Goal: Task Accomplishment & Management: Use online tool/utility

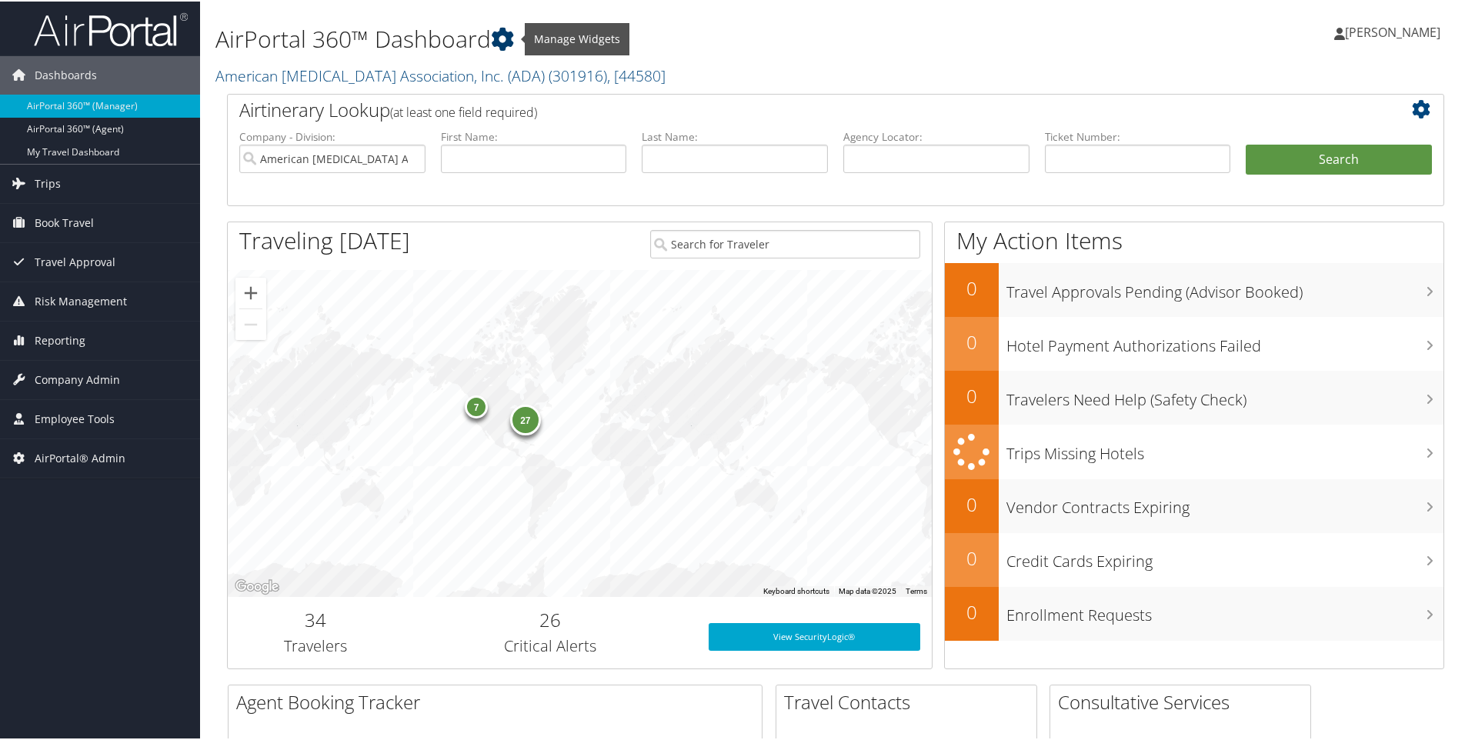
click at [514, 38] on icon at bounding box center [502, 37] width 23 height 23
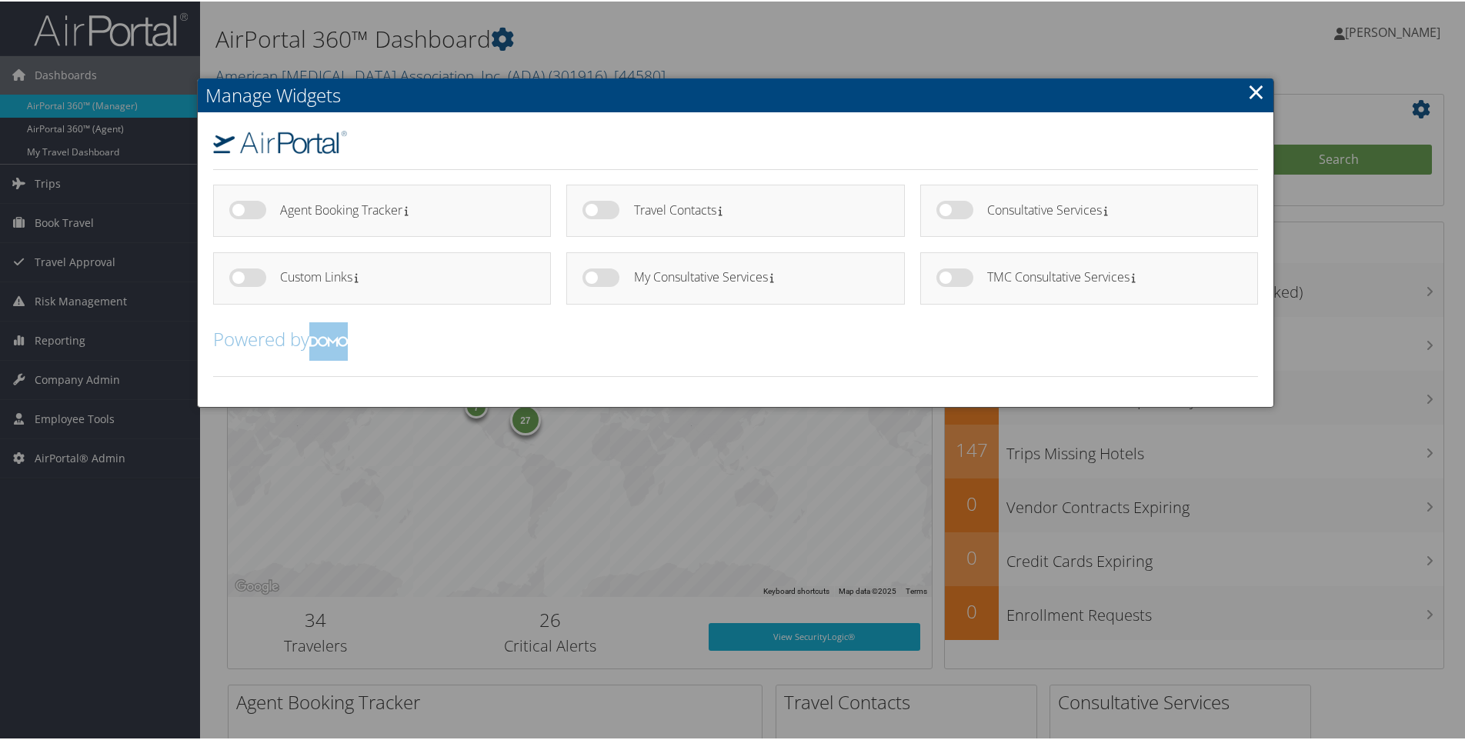
click at [594, 18] on div at bounding box center [735, 370] width 1471 height 740
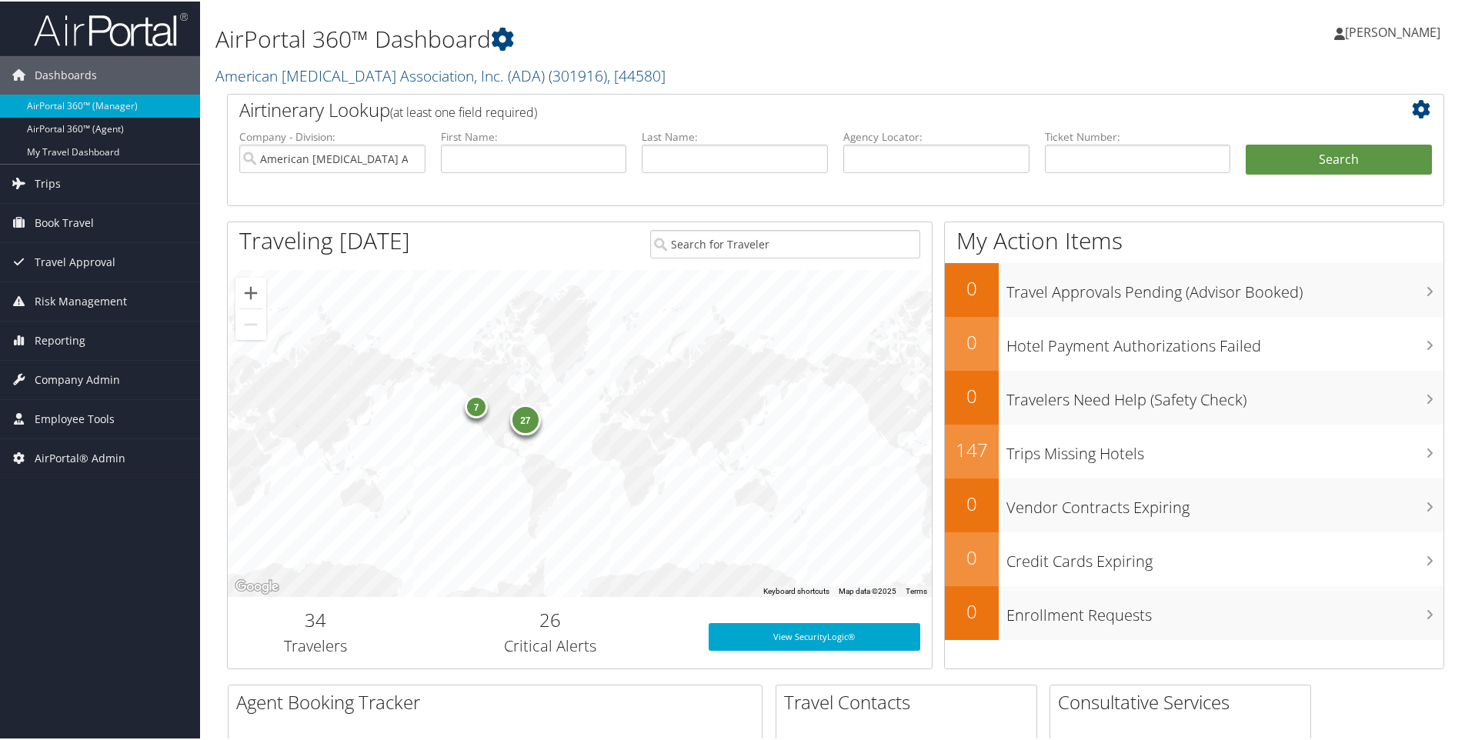
click at [625, 70] on h2 "American Diabetes Association, Inc. (ADA) ( 301916 ) , [ 44580 ]" at bounding box center [628, 73] width 827 height 26
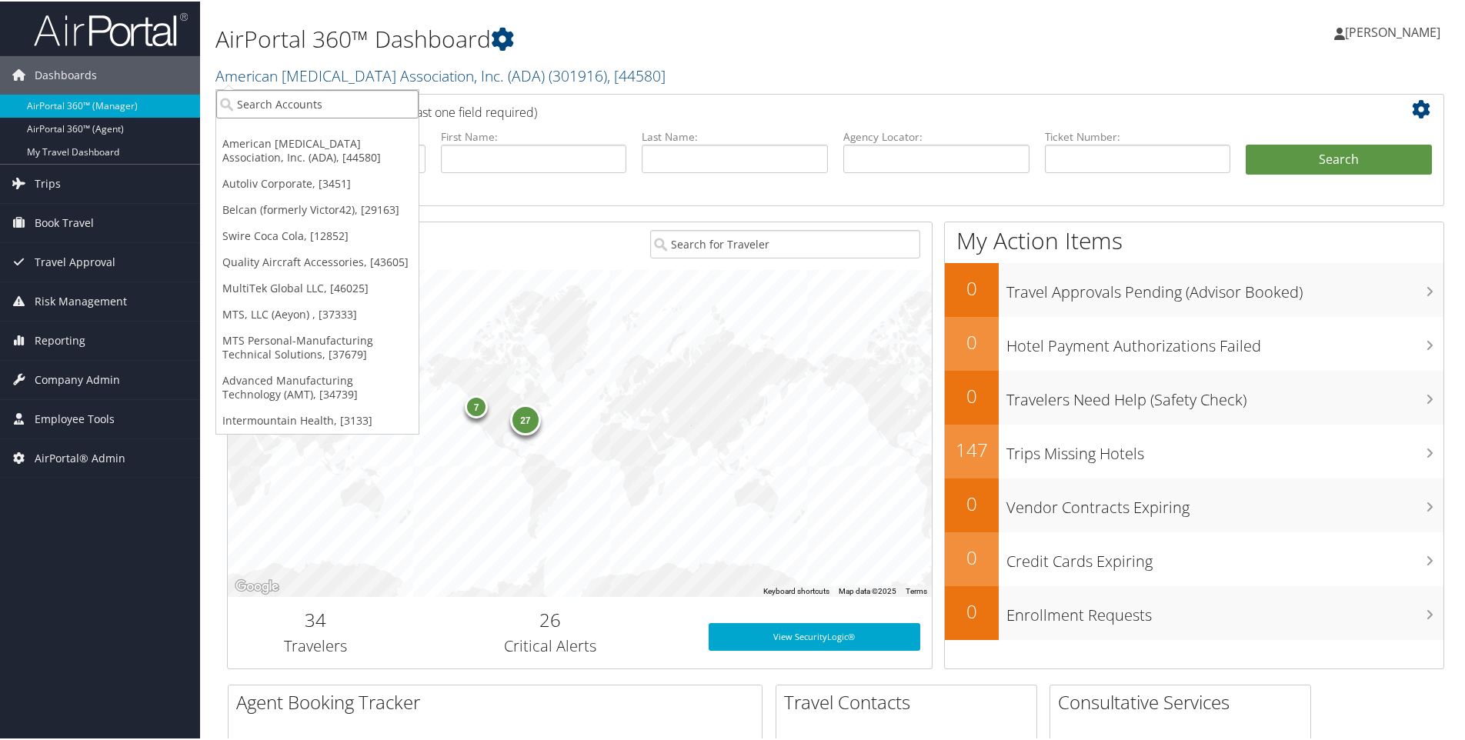
click at [338, 108] on input "search" at bounding box center [317, 102] width 202 height 28
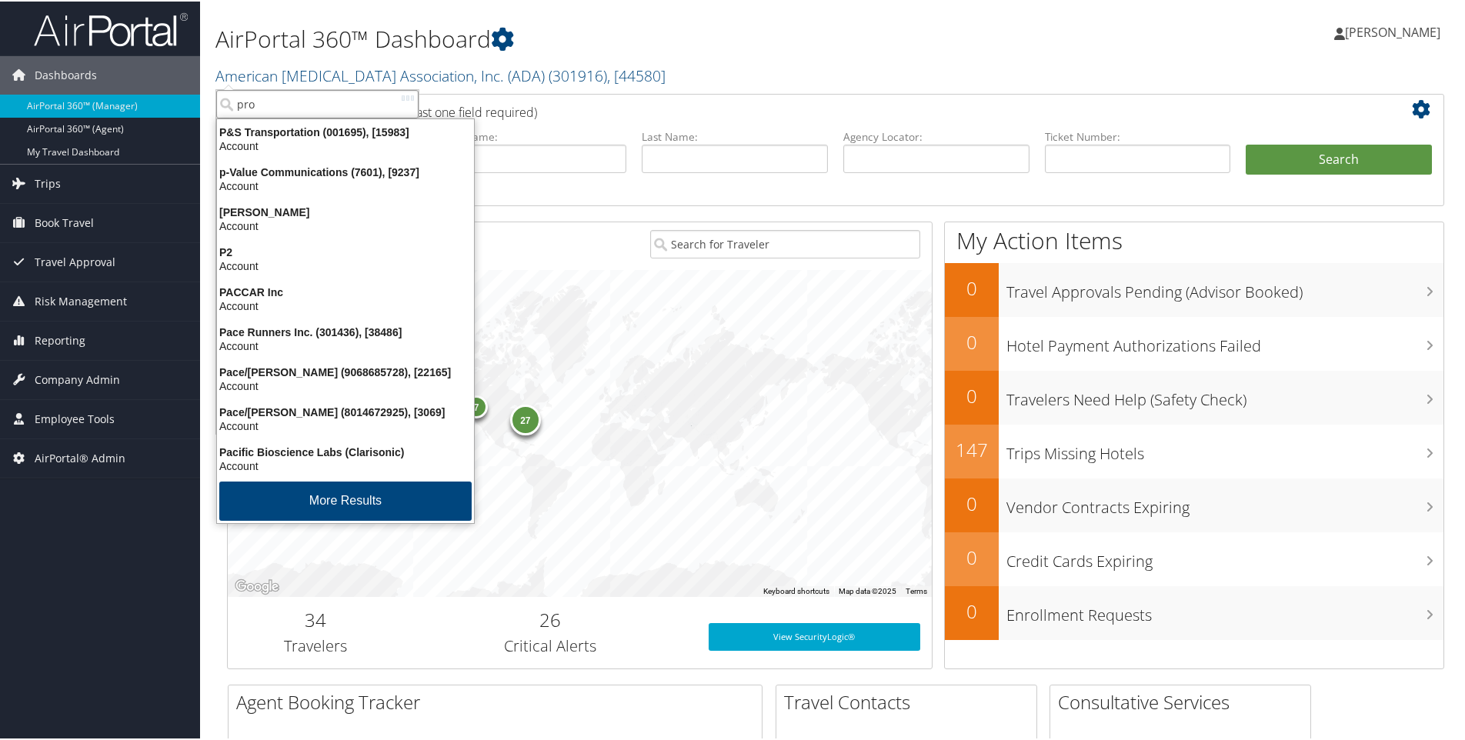
type input "prol"
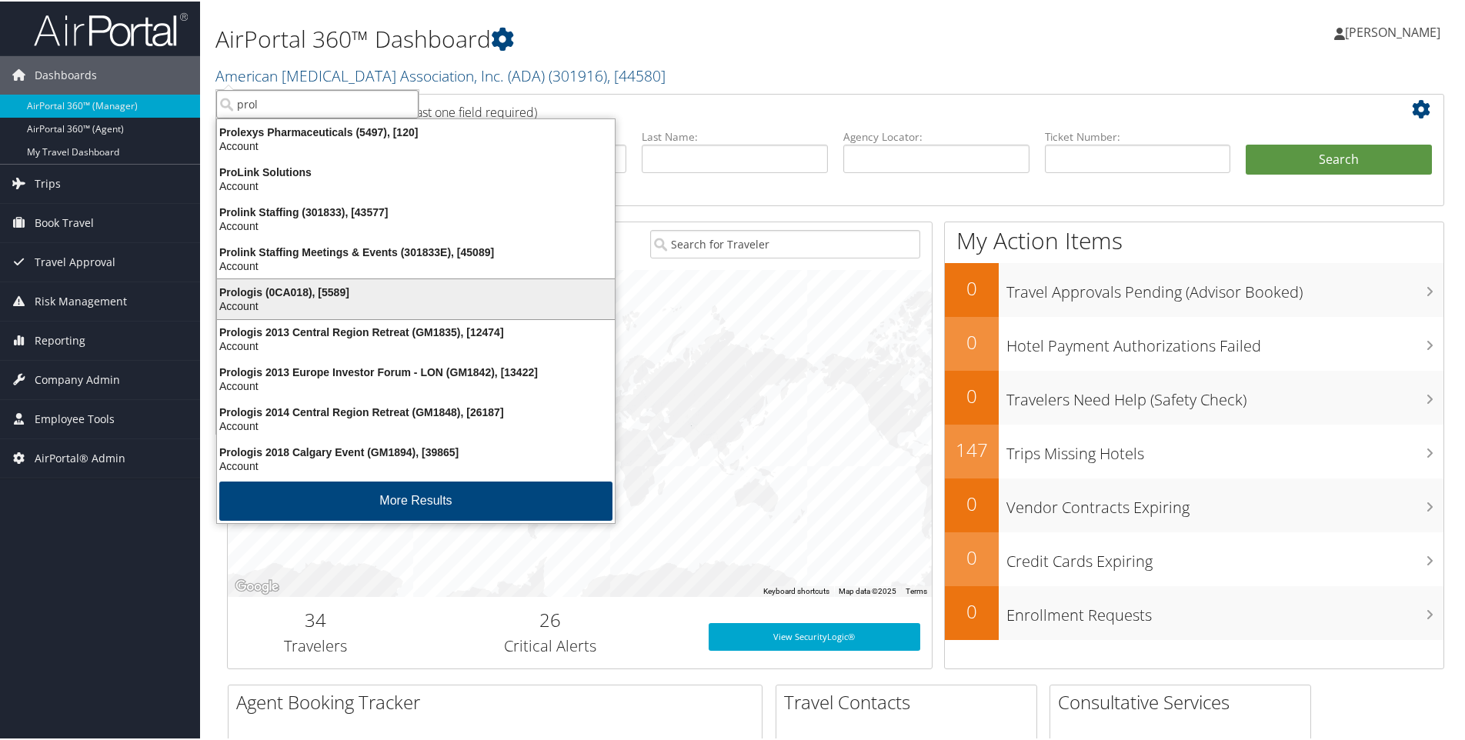
click at [263, 289] on div "Prologis (0CA018), [5589]" at bounding box center [416, 291] width 416 height 14
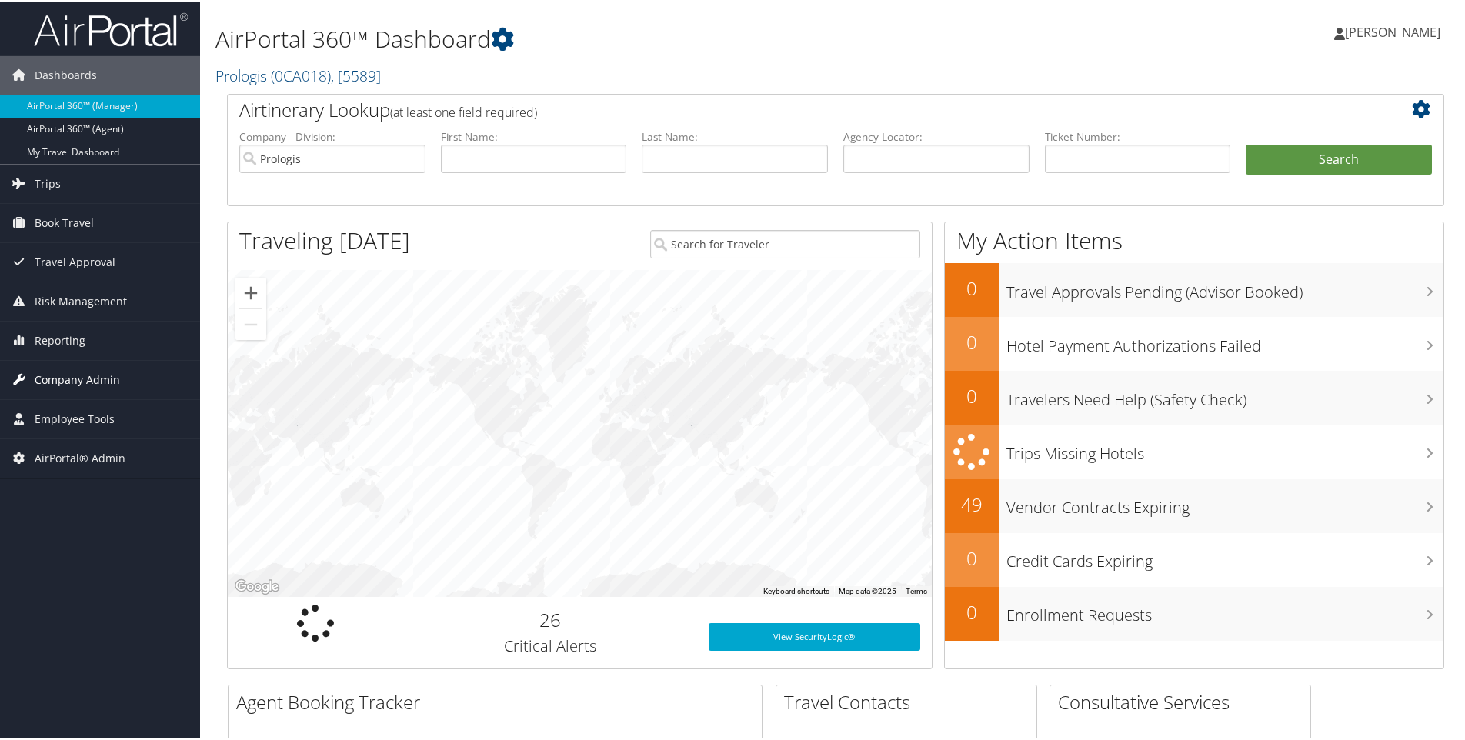
click at [74, 375] on span "Company Admin" at bounding box center [77, 378] width 85 height 38
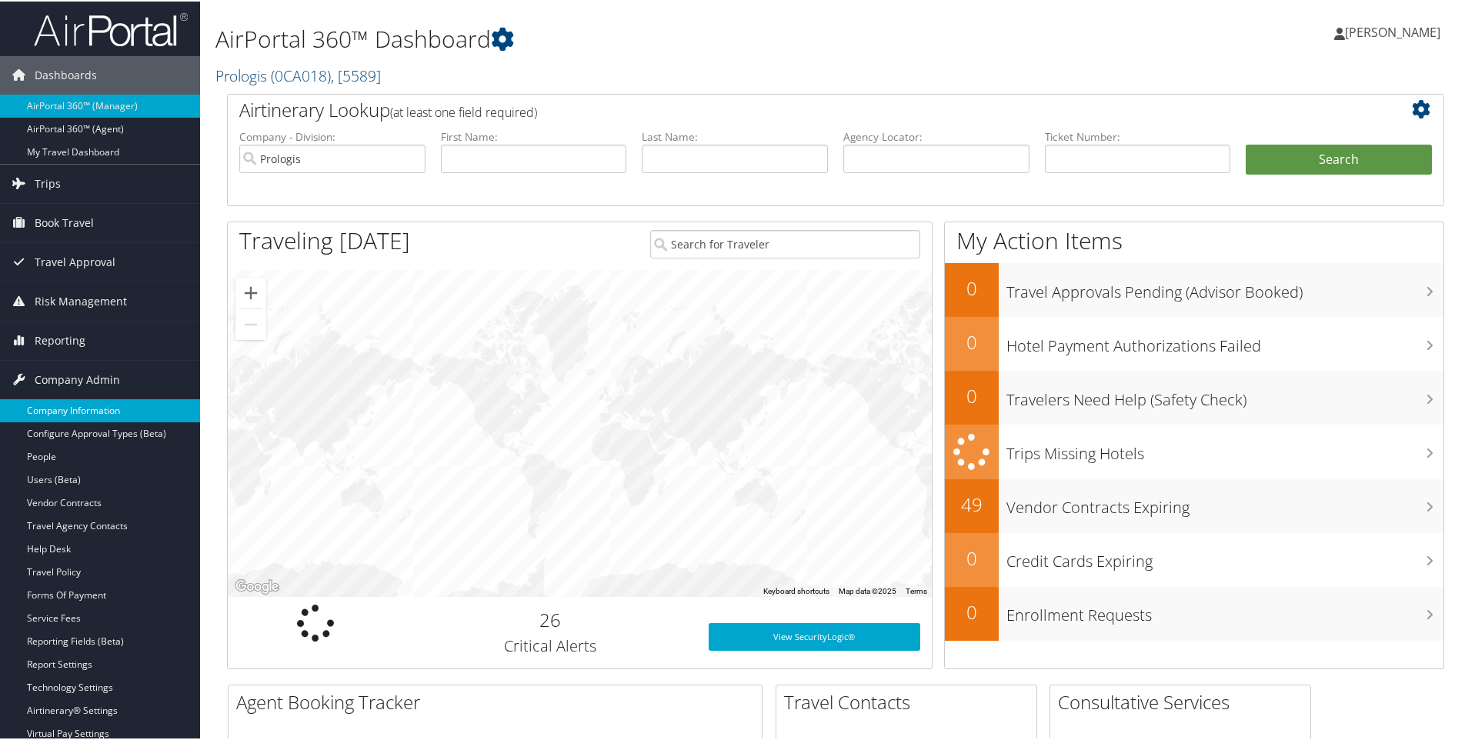
click at [73, 408] on link "Company Information" at bounding box center [100, 409] width 200 height 23
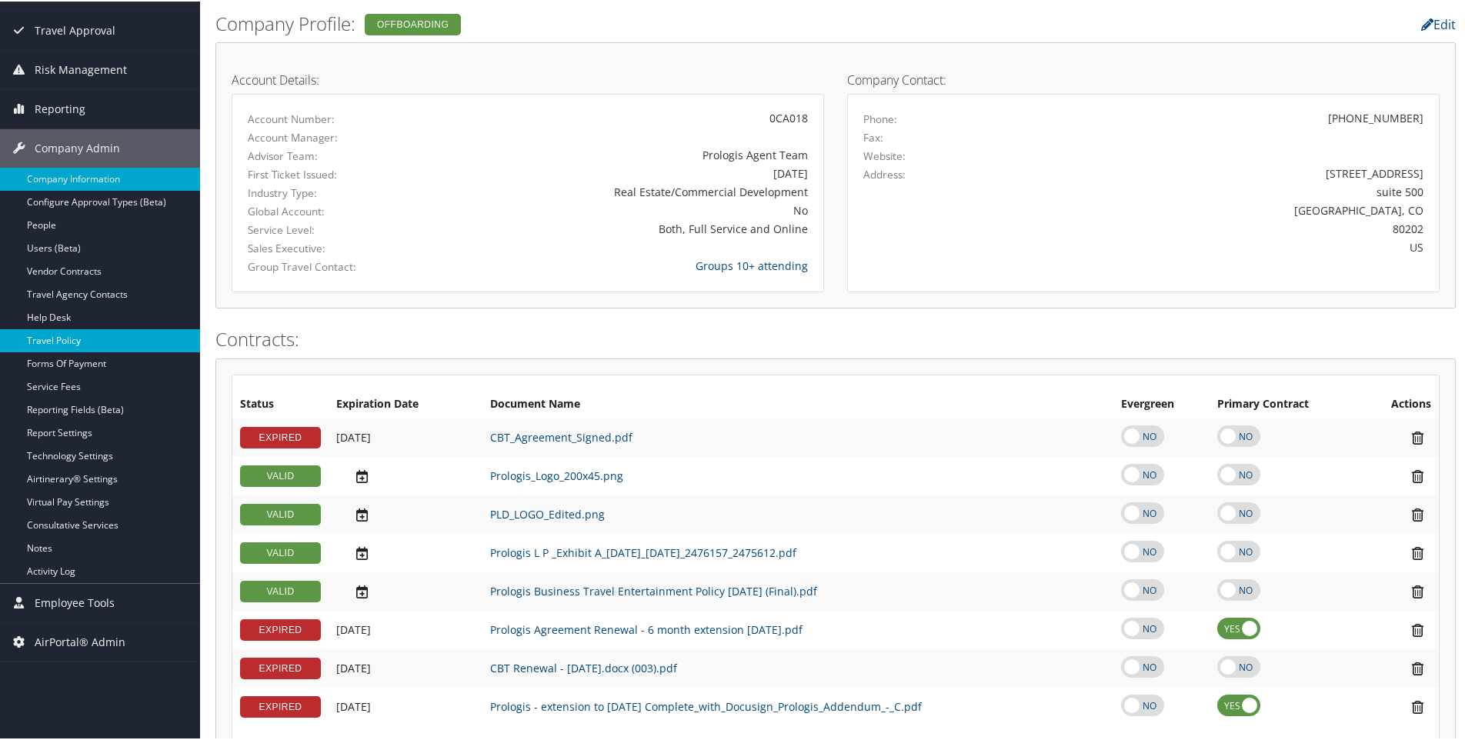
scroll to position [308, 0]
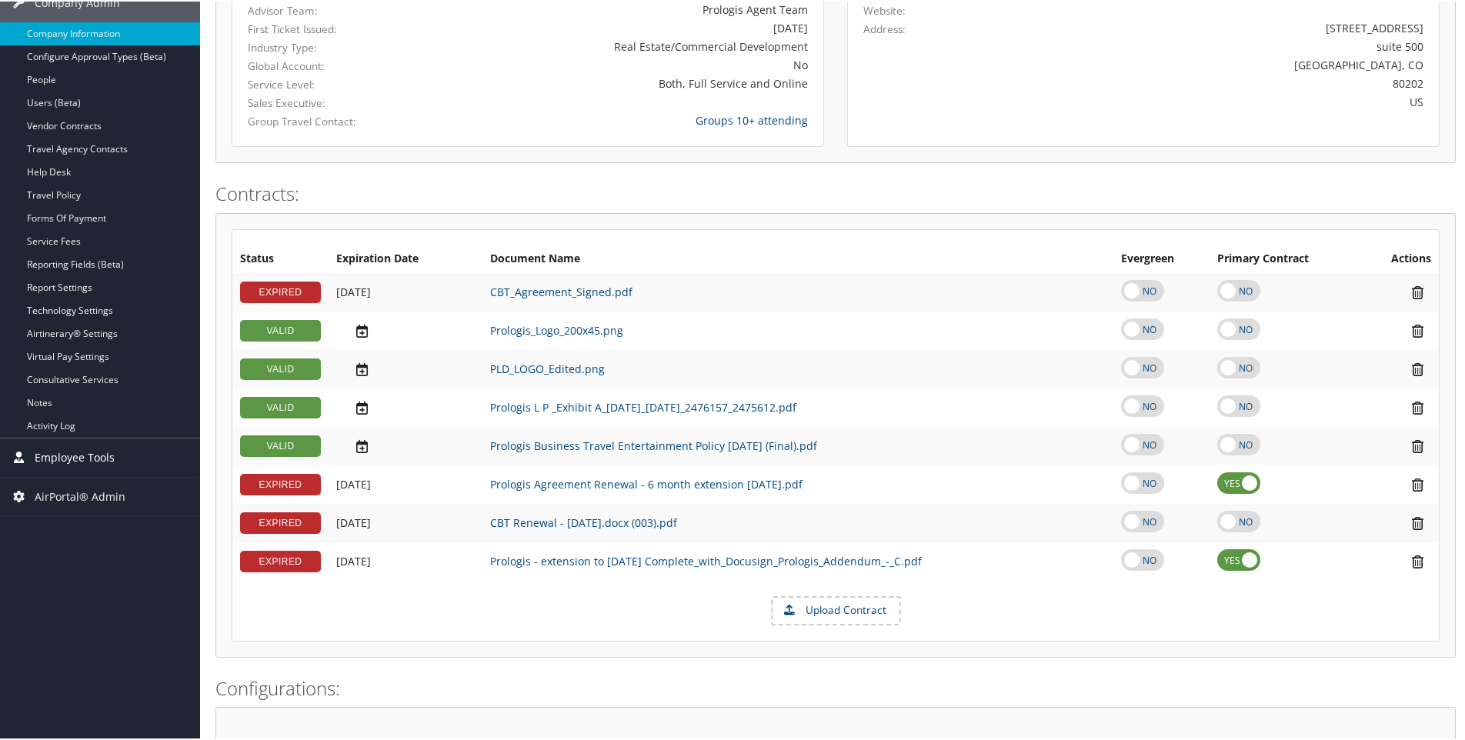
click at [71, 452] on span "Employee Tools" at bounding box center [75, 456] width 80 height 38
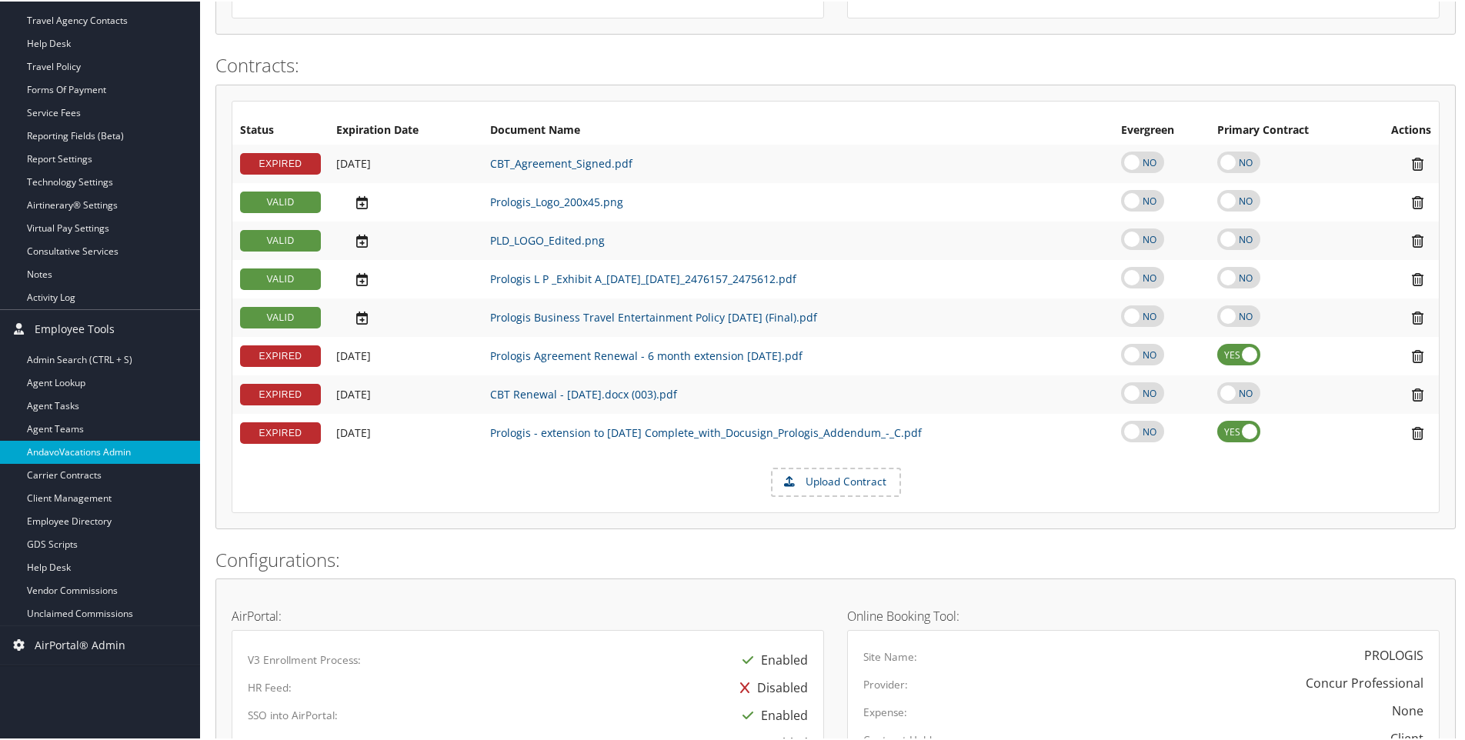
scroll to position [462, 0]
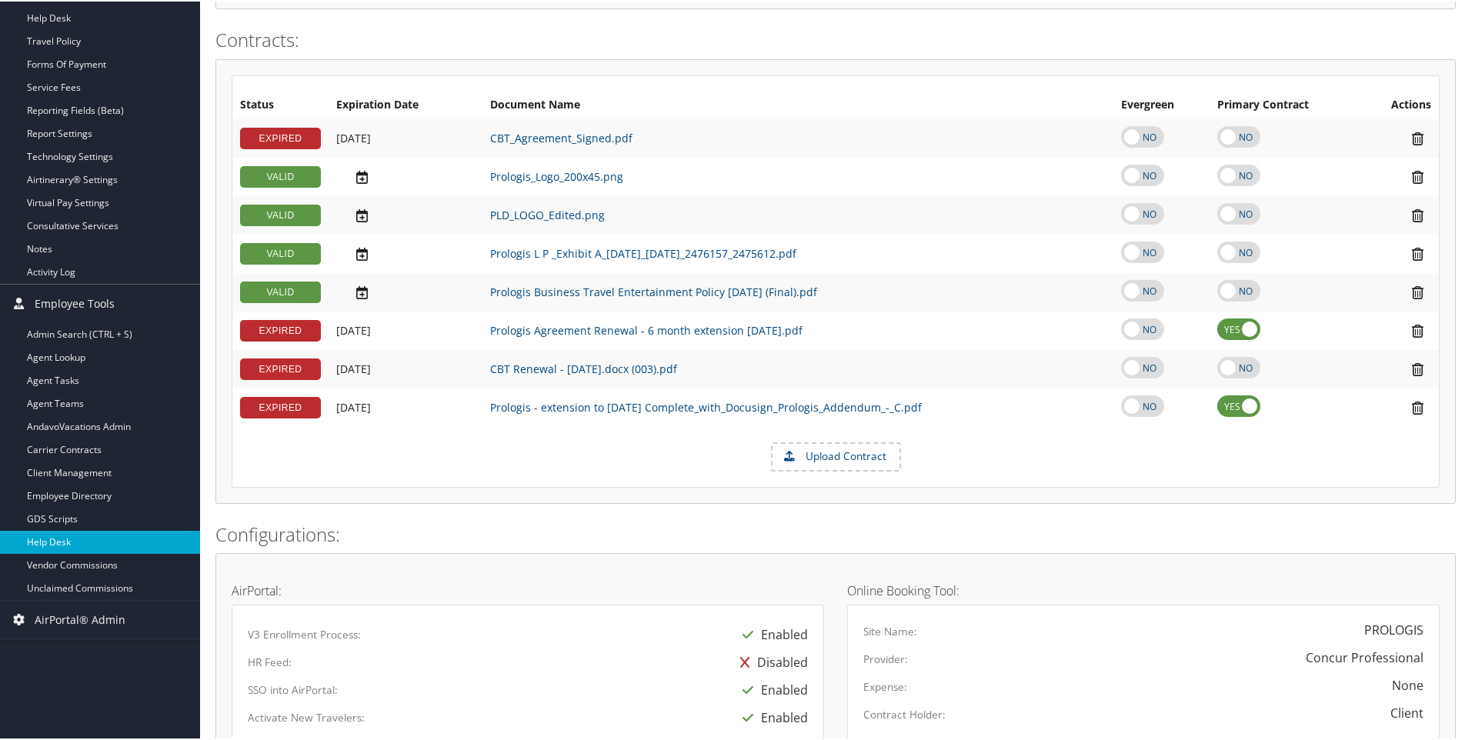
click at [66, 537] on link "Help Desk" at bounding box center [100, 540] width 200 height 23
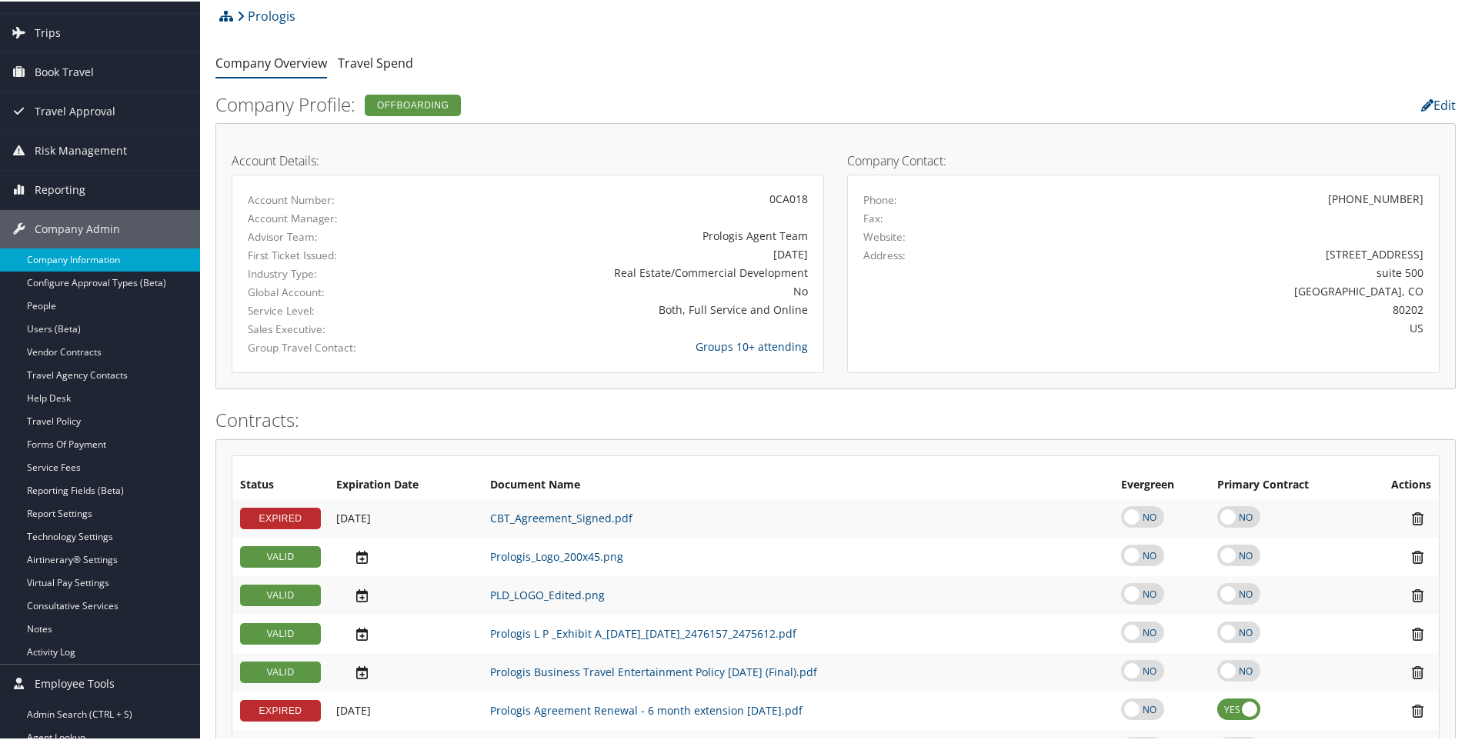
scroll to position [77, 0]
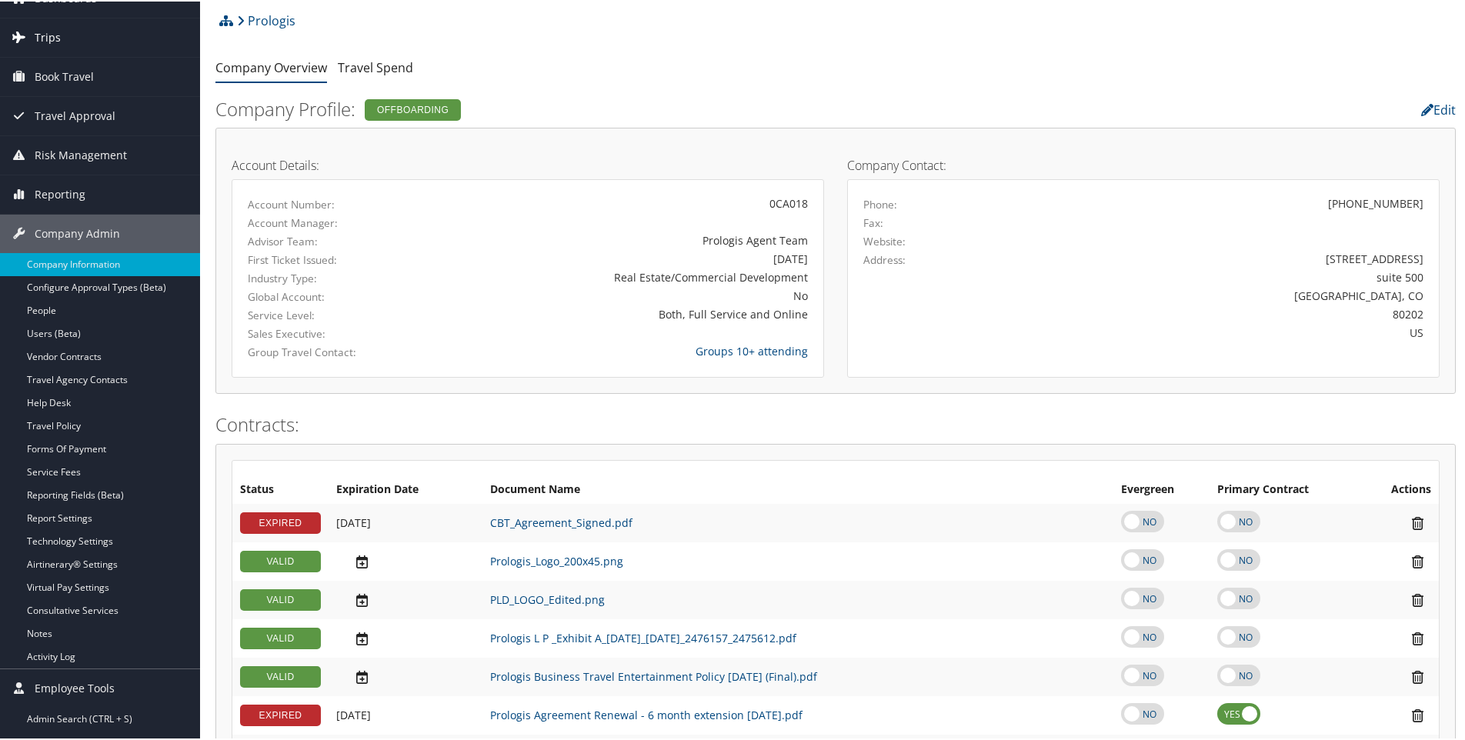
click at [50, 38] on span "Trips" at bounding box center [48, 36] width 26 height 38
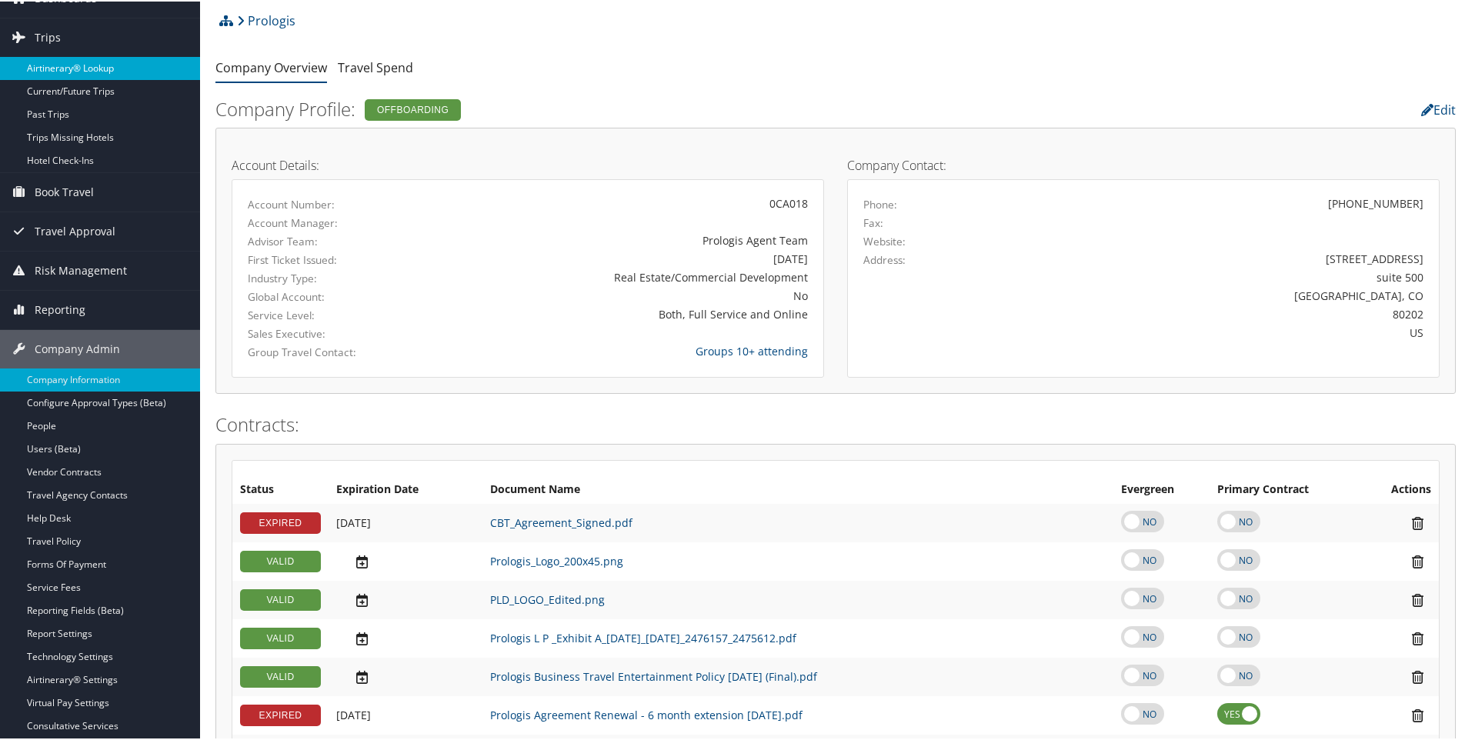
click at [63, 56] on link "Airtinerary® Lookup" at bounding box center [100, 66] width 200 height 23
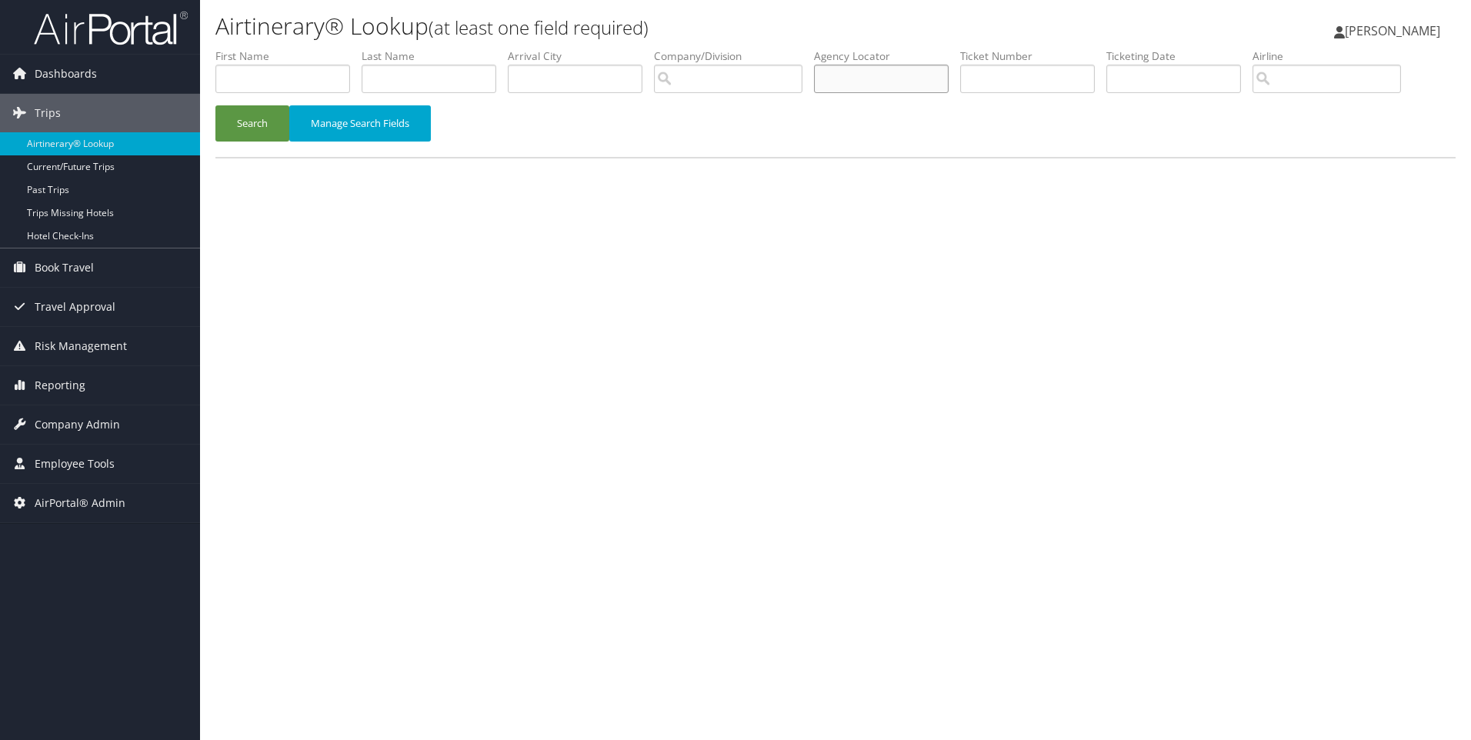
click at [862, 78] on input "text" at bounding box center [881, 79] width 135 height 28
paste input "B5M82X"
type input "B5M82X"
click at [271, 122] on button "Search" at bounding box center [252, 123] width 74 height 36
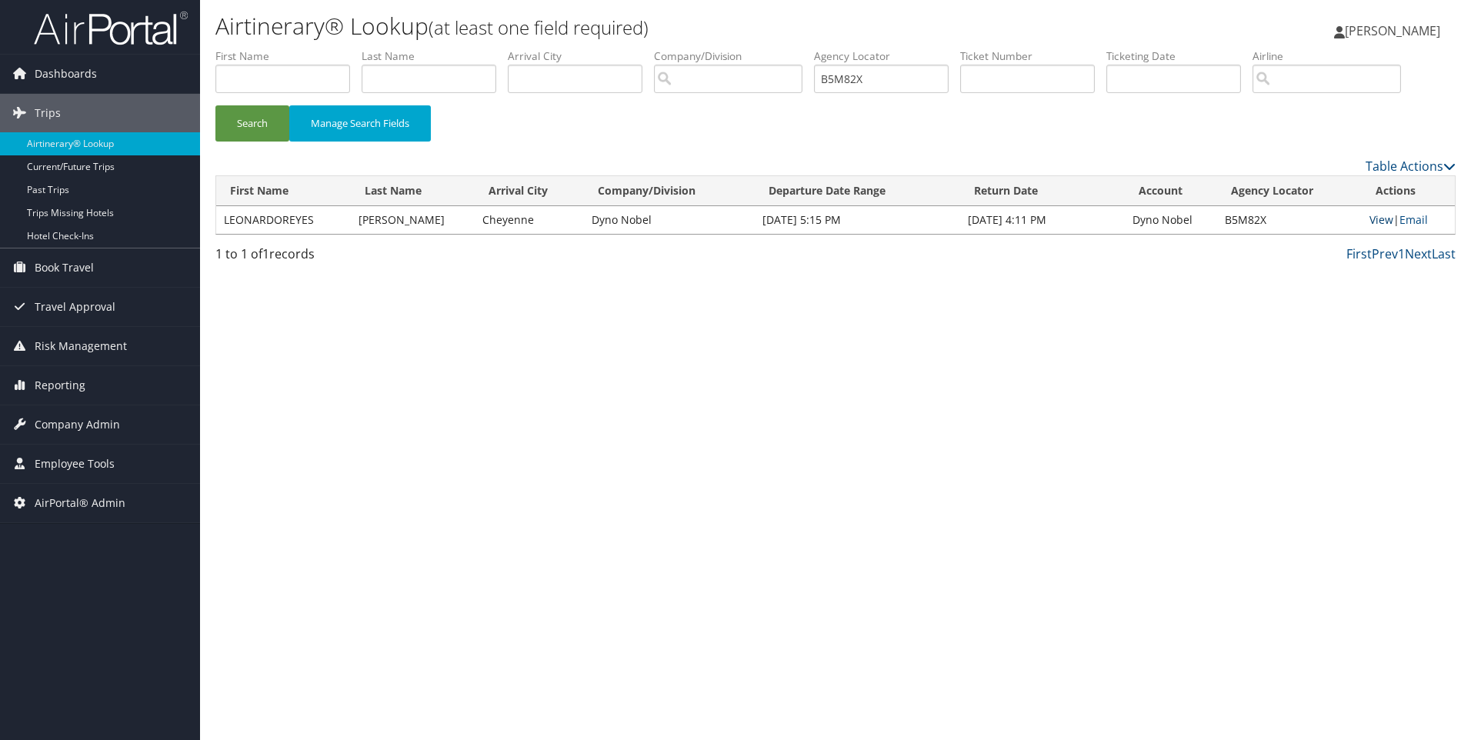
click at [1376, 218] on link "View" at bounding box center [1381, 219] width 24 height 15
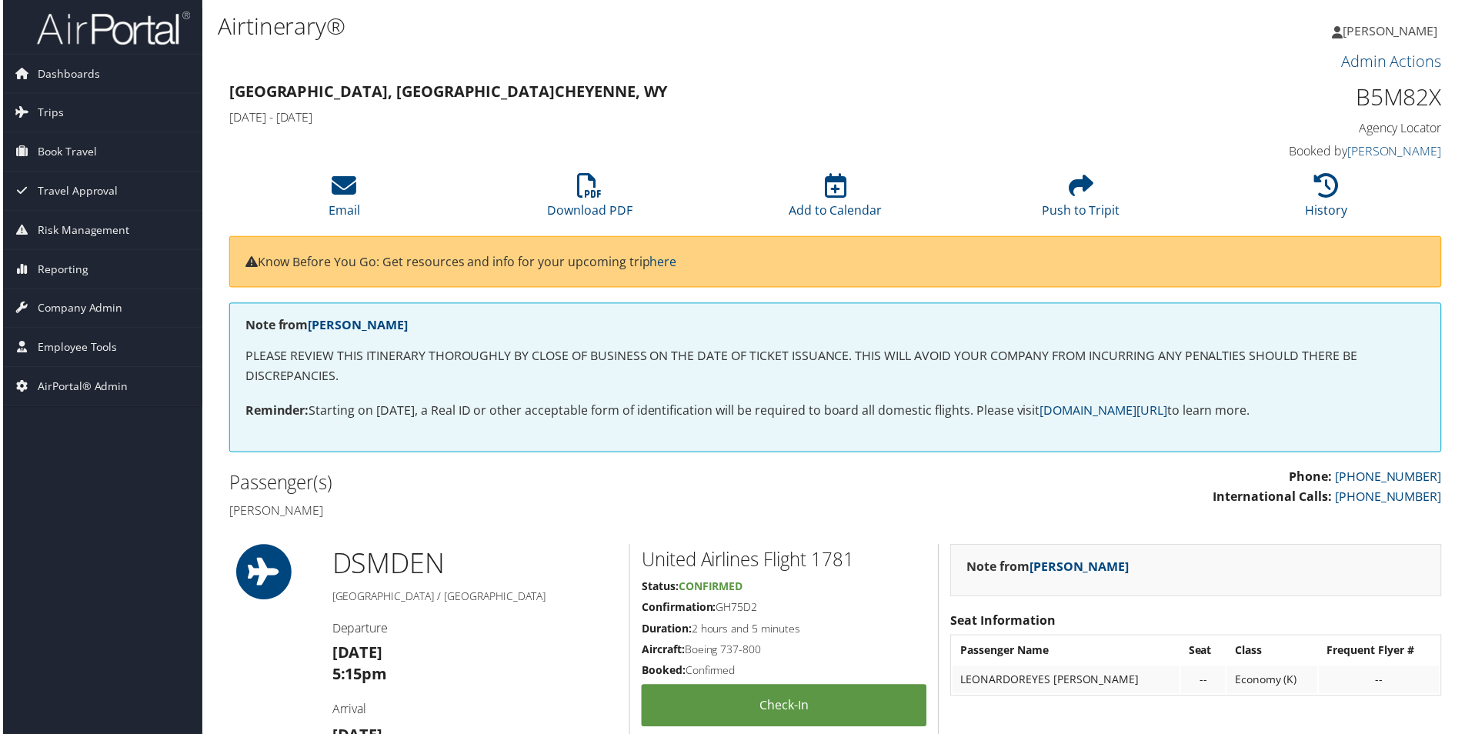
drag, startPoint x: 225, startPoint y: 513, endPoint x: 390, endPoint y: 521, distance: 165.6
click at [390, 521] on div "Passenger(s) [PERSON_NAME]" at bounding box center [525, 498] width 620 height 58
drag, startPoint x: 390, startPoint y: 521, endPoint x: 343, endPoint y: 518, distance: 47.0
copy h4 "[PERSON_NAME]"
drag, startPoint x: 1357, startPoint y: 98, endPoint x: 1433, endPoint y: 93, distance: 76.3
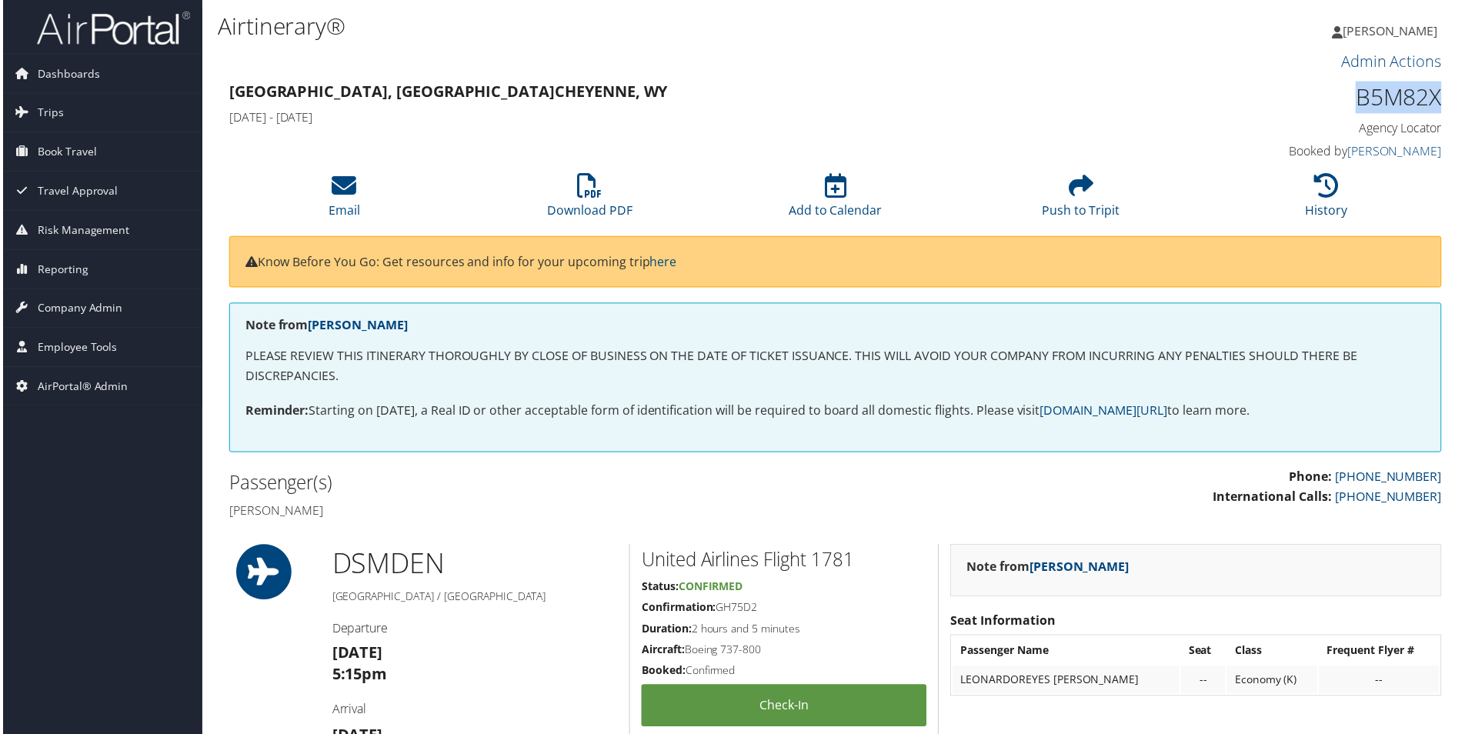
click at [1433, 93] on h1 "B5M82X" at bounding box center [1300, 98] width 287 height 32
drag, startPoint x: 1433, startPoint y: 93, endPoint x: 1397, endPoint y: 102, distance: 37.3
copy h1 "B5M82X"
